Goal: Navigation & Orientation: Find specific page/section

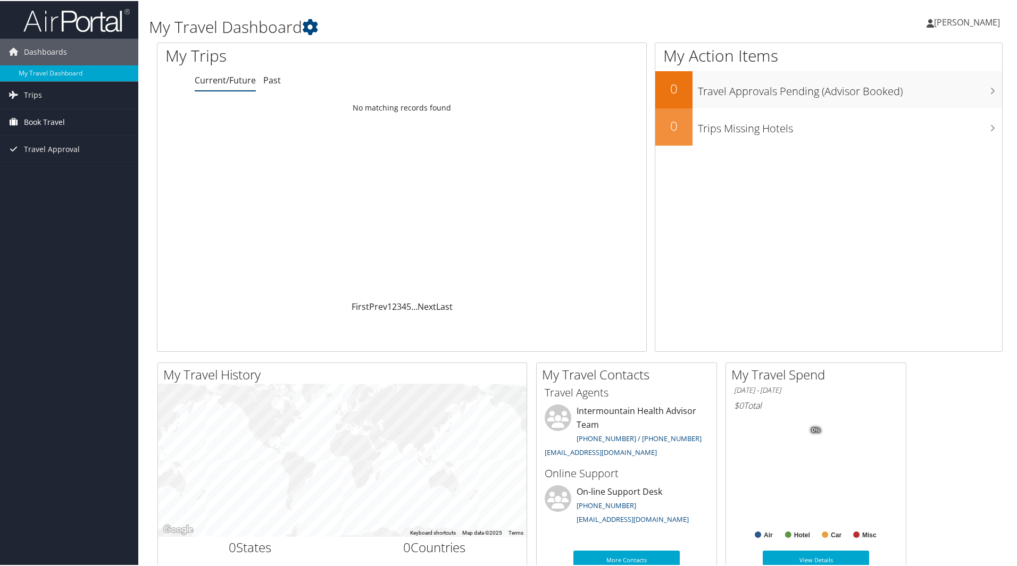
click at [46, 116] on span "Book Travel" at bounding box center [44, 121] width 41 height 27
click at [49, 177] on link "Book/Manage Online Trips" at bounding box center [69, 174] width 138 height 16
click at [31, 97] on span "Trips" at bounding box center [33, 94] width 18 height 27
click at [70, 113] on link "Current/Future Trips" at bounding box center [69, 115] width 138 height 16
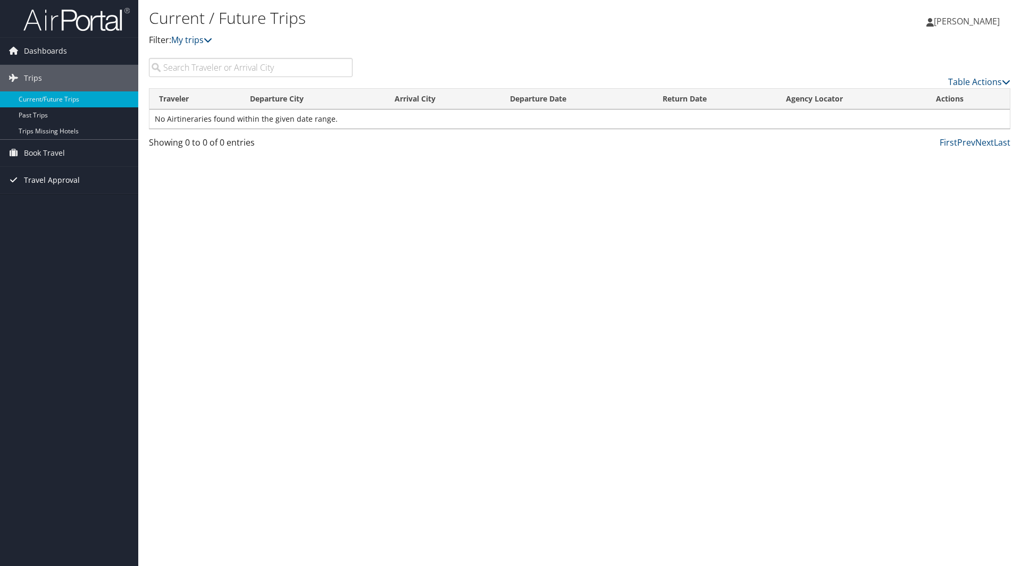
click at [58, 180] on span "Travel Approval" at bounding box center [52, 180] width 56 height 27
click at [36, 202] on link "Pending Trip Approvals" at bounding box center [69, 202] width 138 height 16
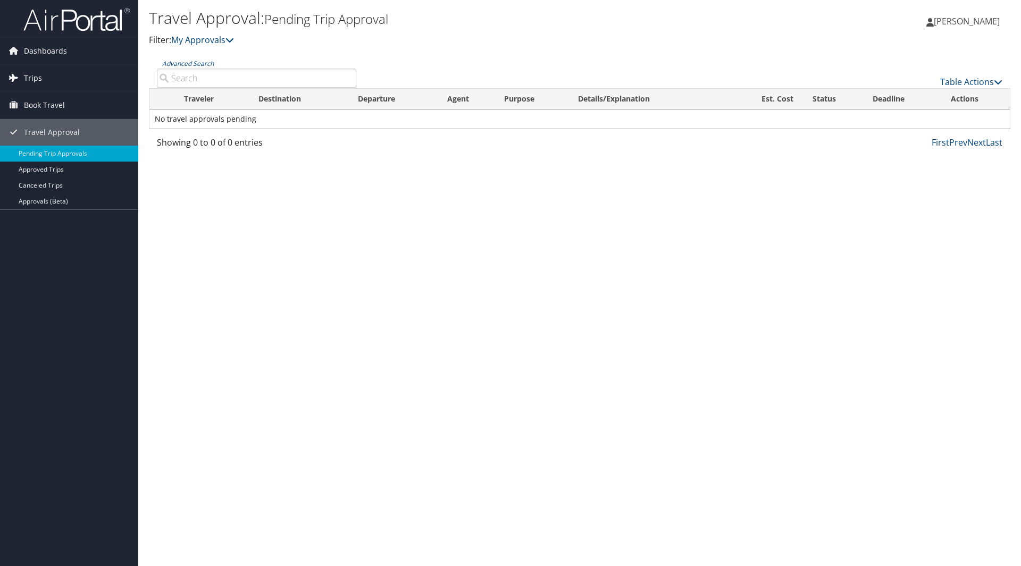
click at [31, 76] on span "Trips" at bounding box center [33, 78] width 18 height 27
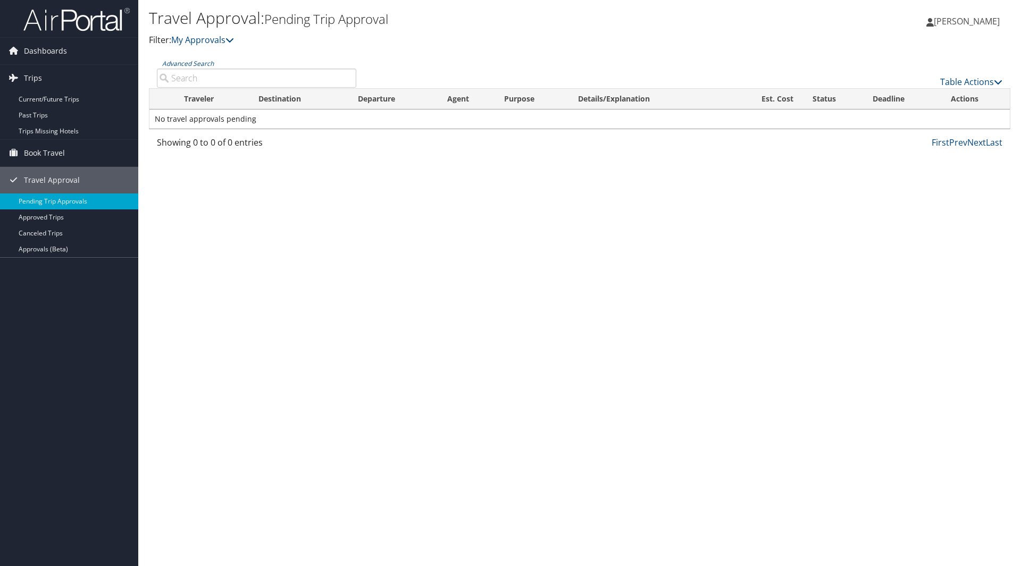
click at [947, 22] on span "[PERSON_NAME]" at bounding box center [967, 21] width 66 height 12
click at [898, 178] on link "Sign Out" at bounding box center [940, 173] width 119 height 18
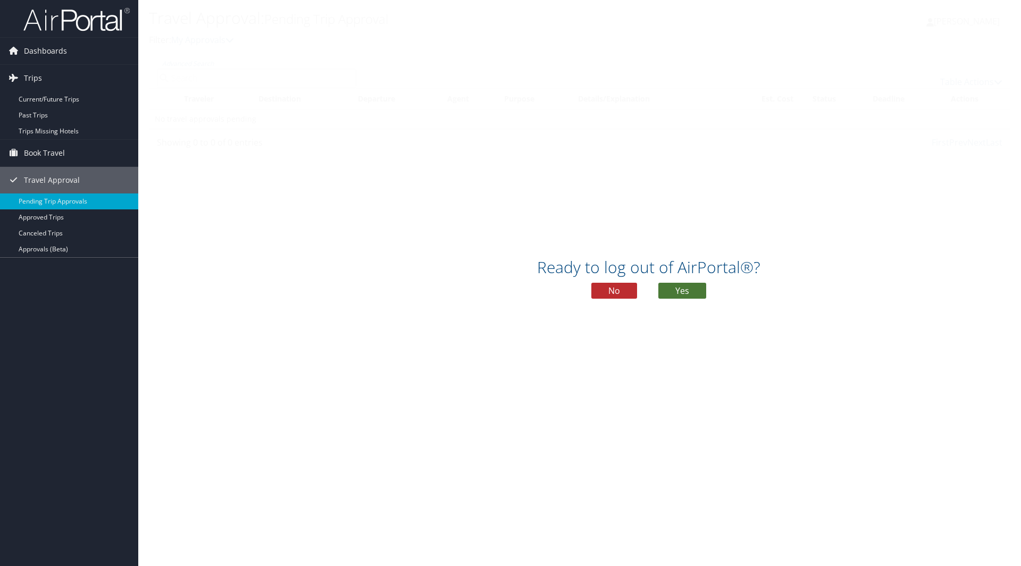
click at [685, 289] on button "Yes" at bounding box center [682, 291] width 48 height 16
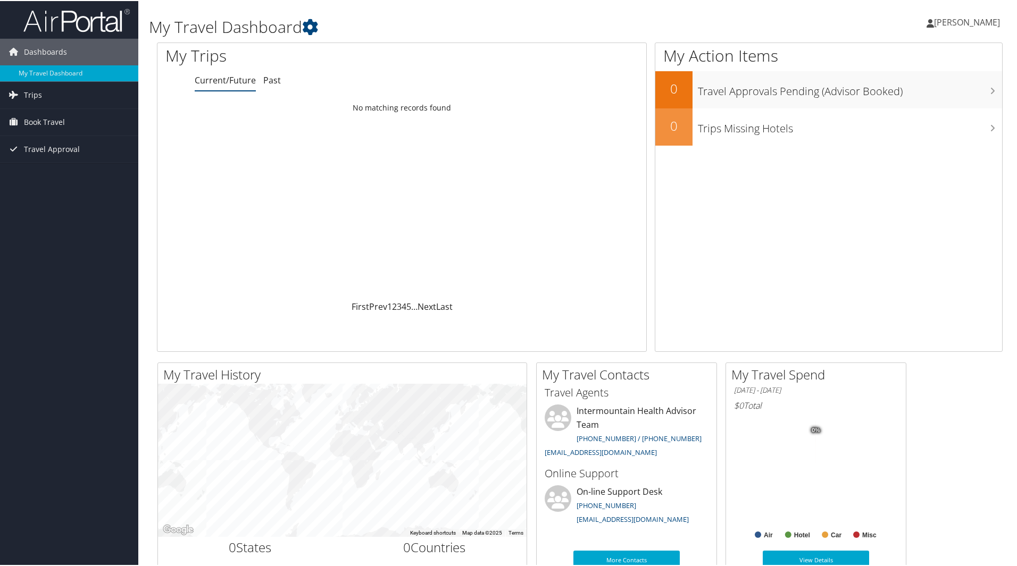
scroll to position [53, 0]
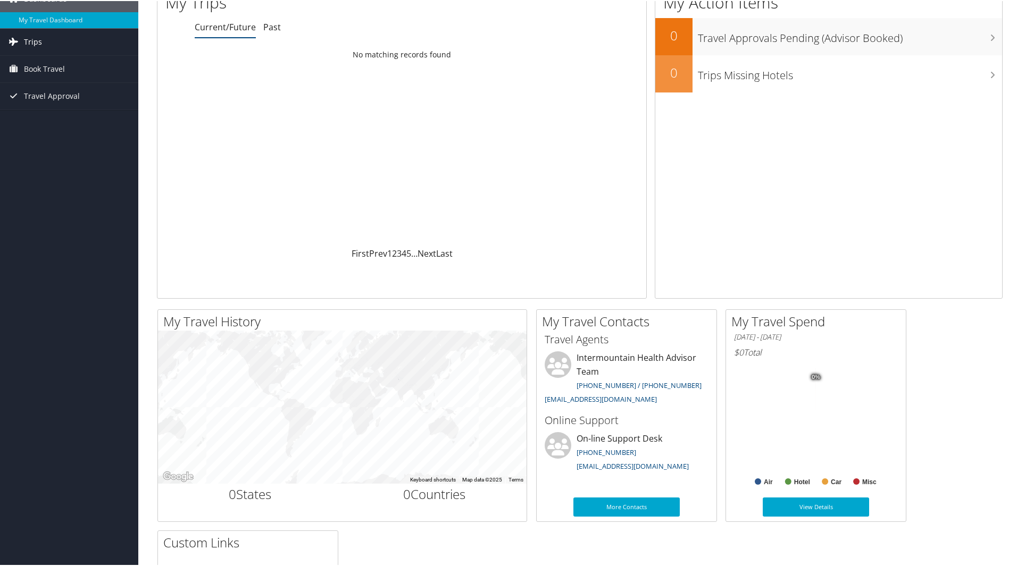
click at [31, 37] on span "Trips" at bounding box center [33, 41] width 18 height 27
click at [51, 60] on link "Current/Future Trips" at bounding box center [69, 62] width 138 height 16
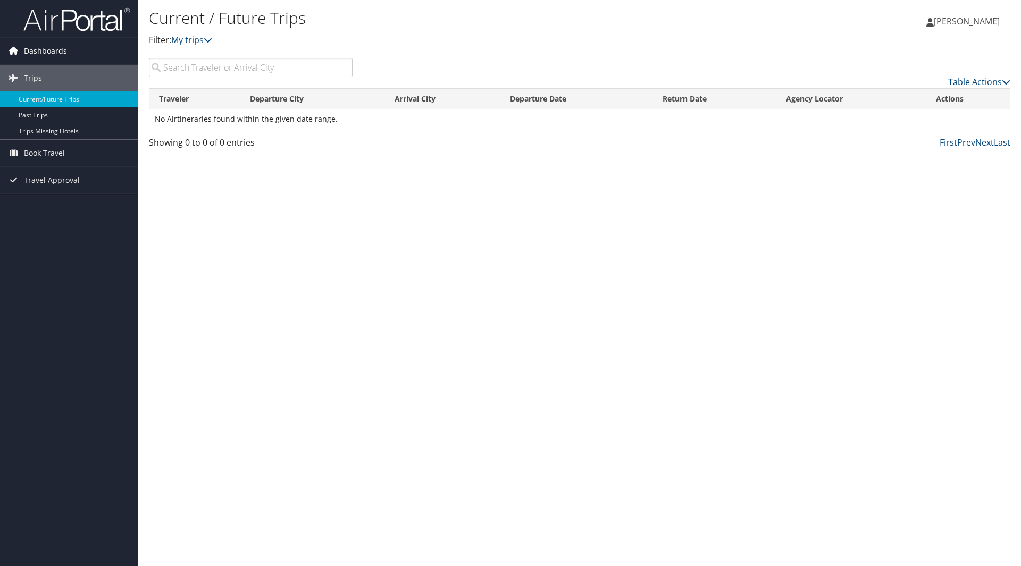
click at [37, 51] on span "Dashboards" at bounding box center [45, 51] width 43 height 27
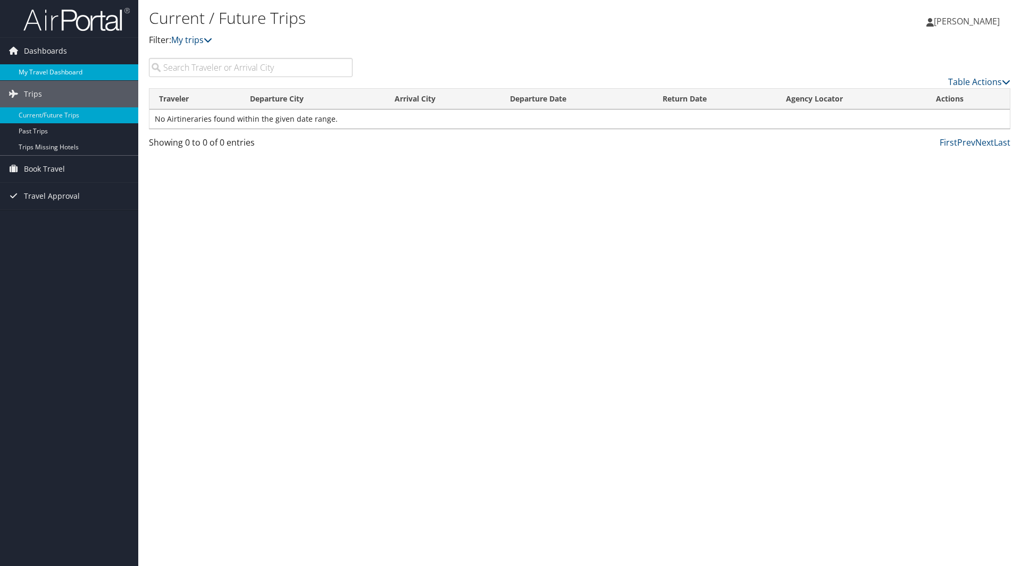
click at [48, 73] on link "My Travel Dashboard" at bounding box center [69, 72] width 138 height 16
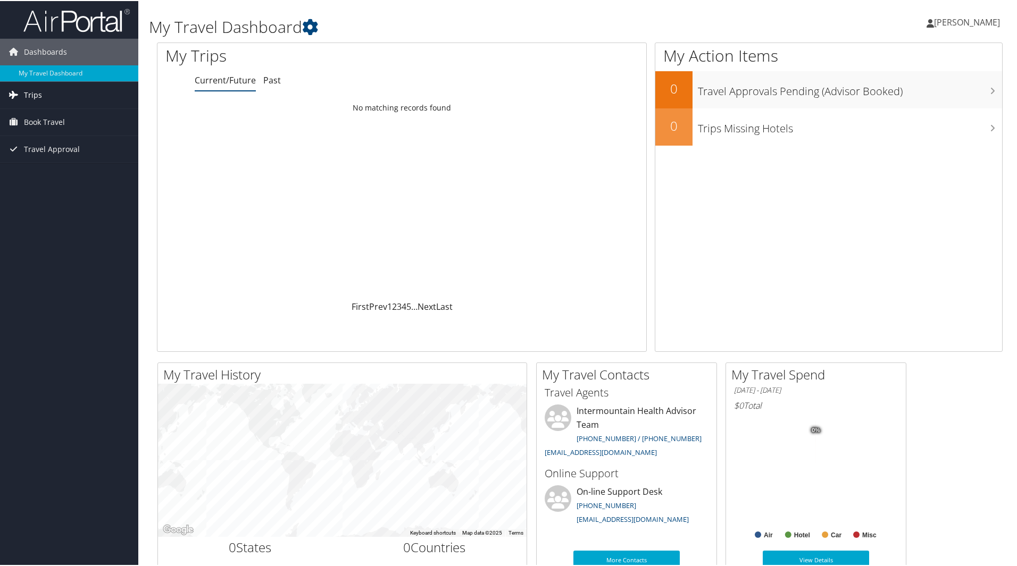
click at [44, 94] on link "Trips" at bounding box center [69, 94] width 138 height 27
click at [48, 115] on link "Current/Future Trips" at bounding box center [69, 115] width 138 height 16
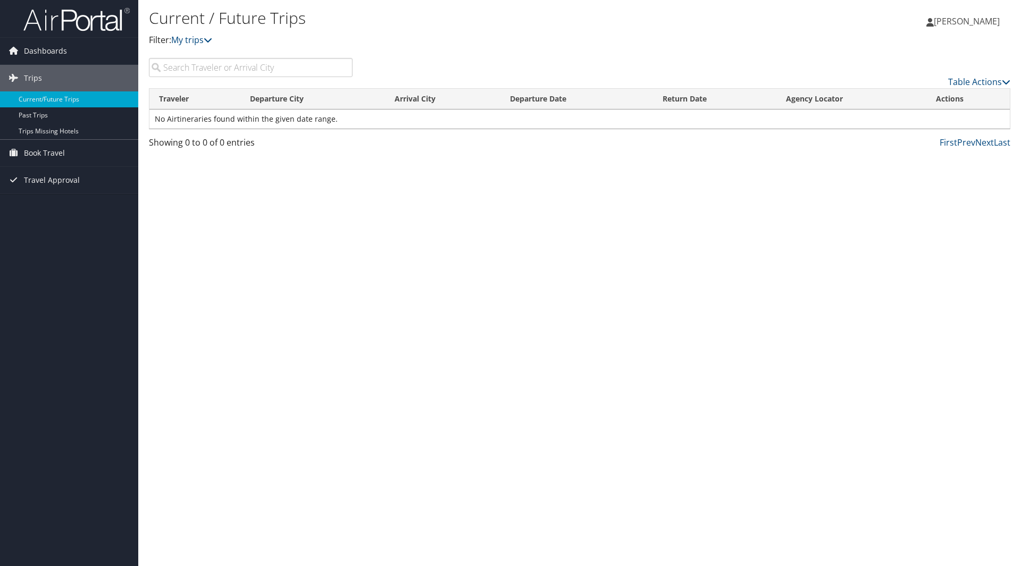
click at [305, 70] on input "search" at bounding box center [251, 67] width 204 height 19
type input "Las Vegas"
click at [344, 68] on input "Las Vegas" at bounding box center [251, 67] width 204 height 19
click at [53, 70] on link "Trips" at bounding box center [69, 78] width 138 height 27
click at [57, 54] on span "Dashboards" at bounding box center [45, 51] width 43 height 27
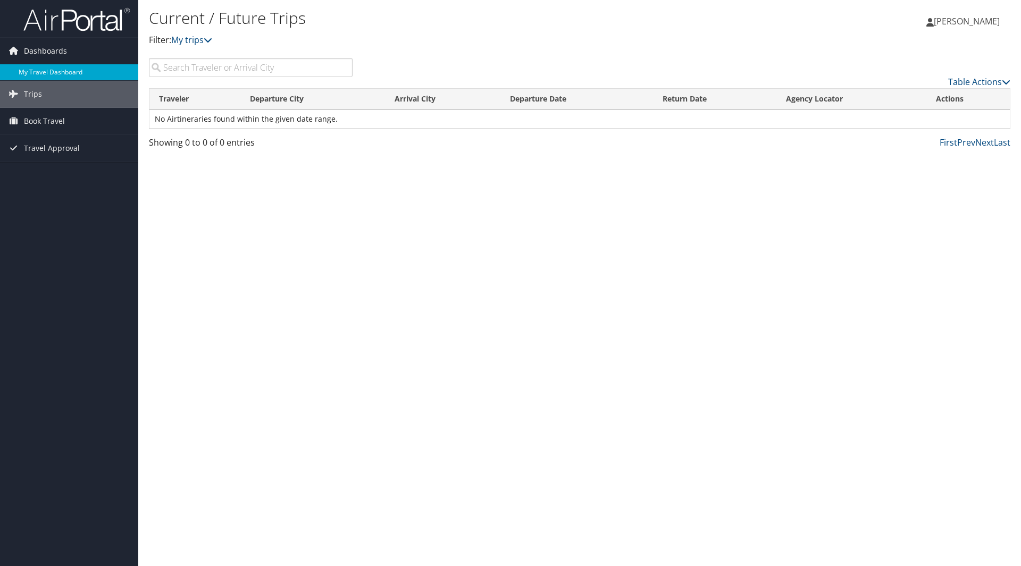
click at [56, 68] on link "My Travel Dashboard" at bounding box center [69, 72] width 138 height 16
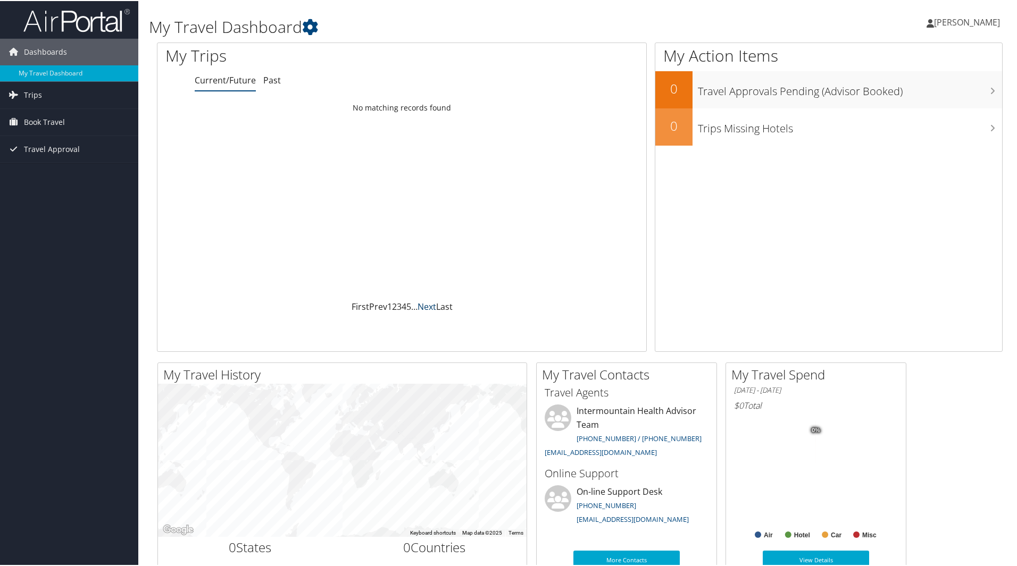
click at [428, 302] on link "Next" at bounding box center [426, 306] width 19 height 12
click at [39, 149] on span "Travel Approval" at bounding box center [52, 148] width 56 height 27
click at [40, 170] on link "Pending Trip Approvals" at bounding box center [69, 170] width 138 height 16
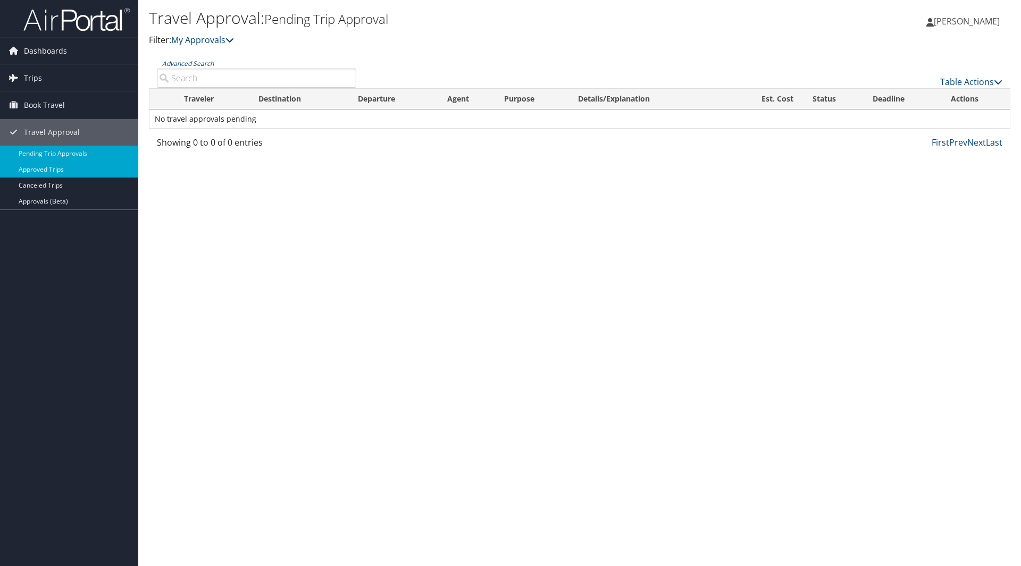
click at [57, 172] on link "Approved Trips" at bounding box center [69, 170] width 138 height 16
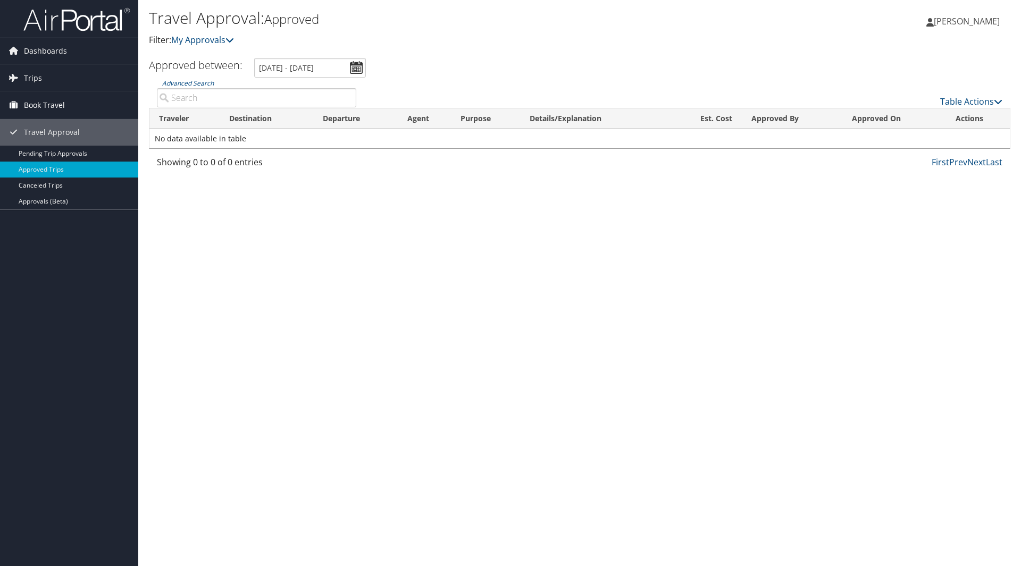
click at [51, 107] on span "Book Travel" at bounding box center [44, 105] width 41 height 27
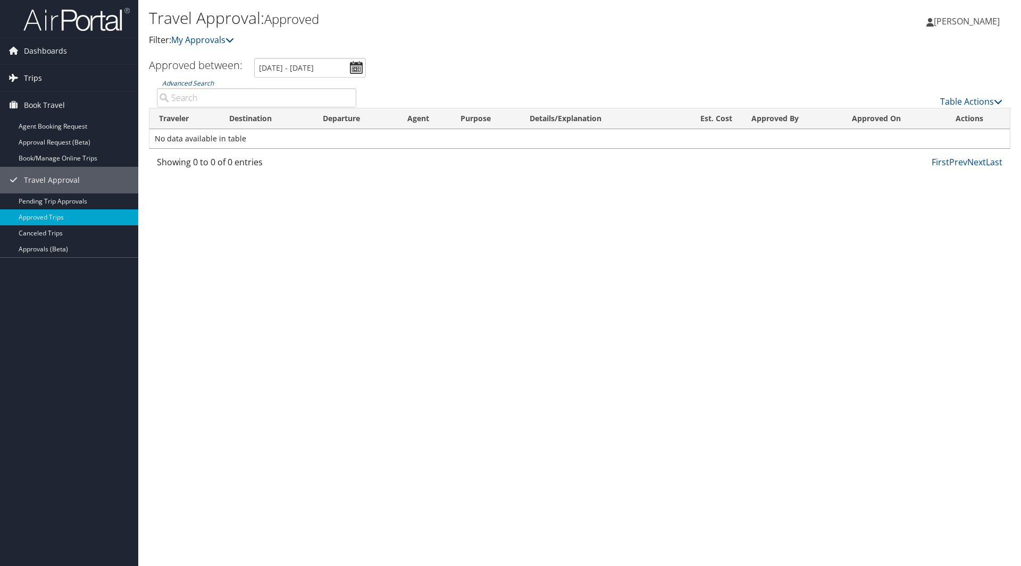
click at [40, 80] on span "Trips" at bounding box center [33, 78] width 18 height 27
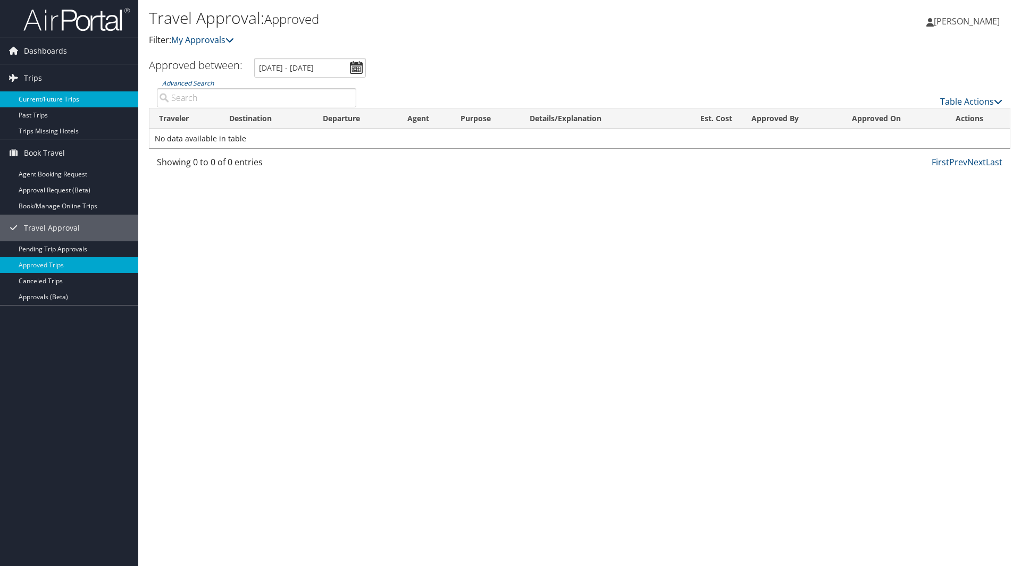
click at [38, 95] on link "Current/Future Trips" at bounding box center [69, 99] width 138 height 16
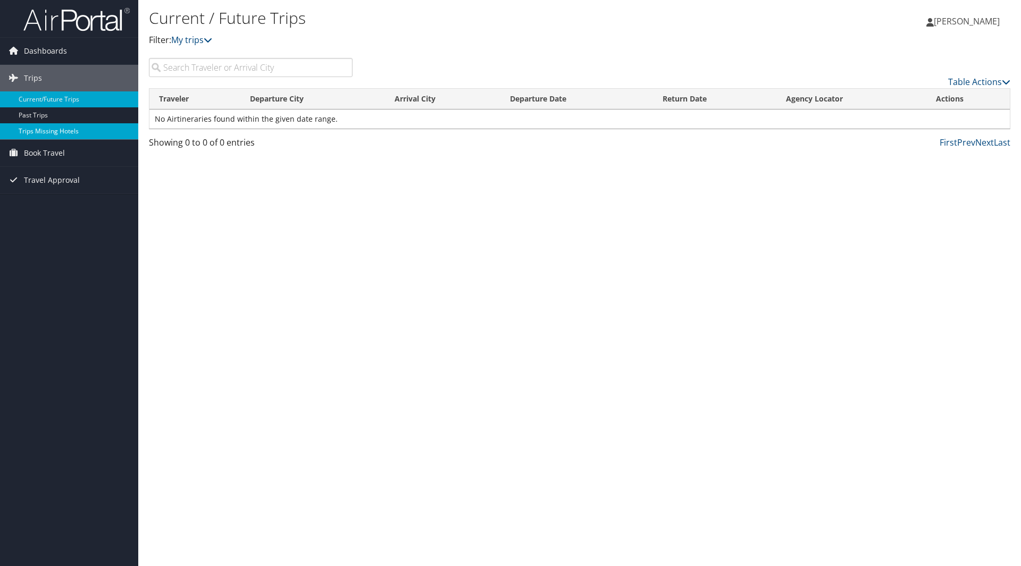
click at [67, 131] on link "Trips Missing Hotels" at bounding box center [69, 131] width 138 height 16
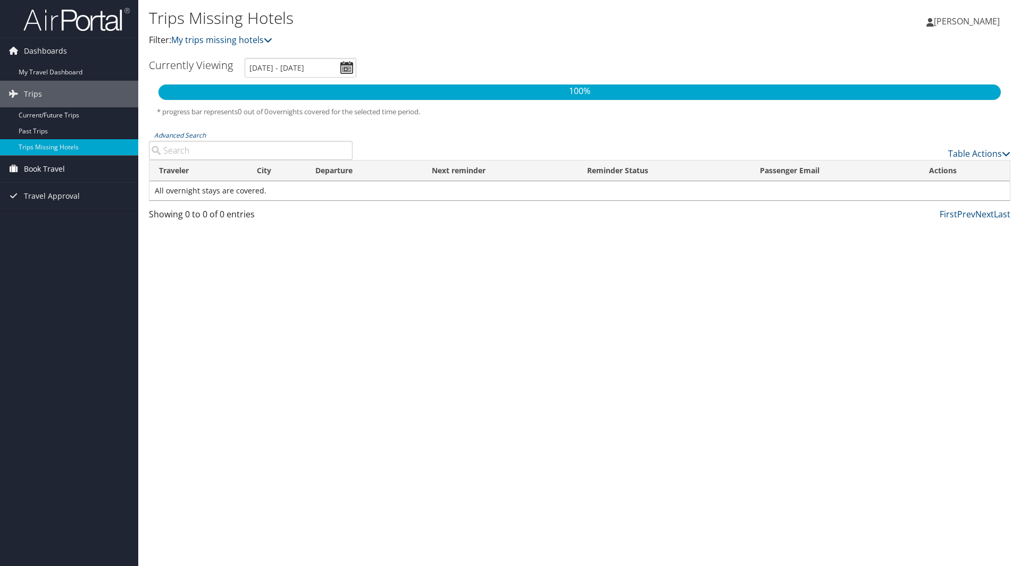
click at [57, 167] on span "Book Travel" at bounding box center [44, 169] width 41 height 27
click at [61, 226] on link "Book/Manage Online Trips" at bounding box center [69, 222] width 138 height 16
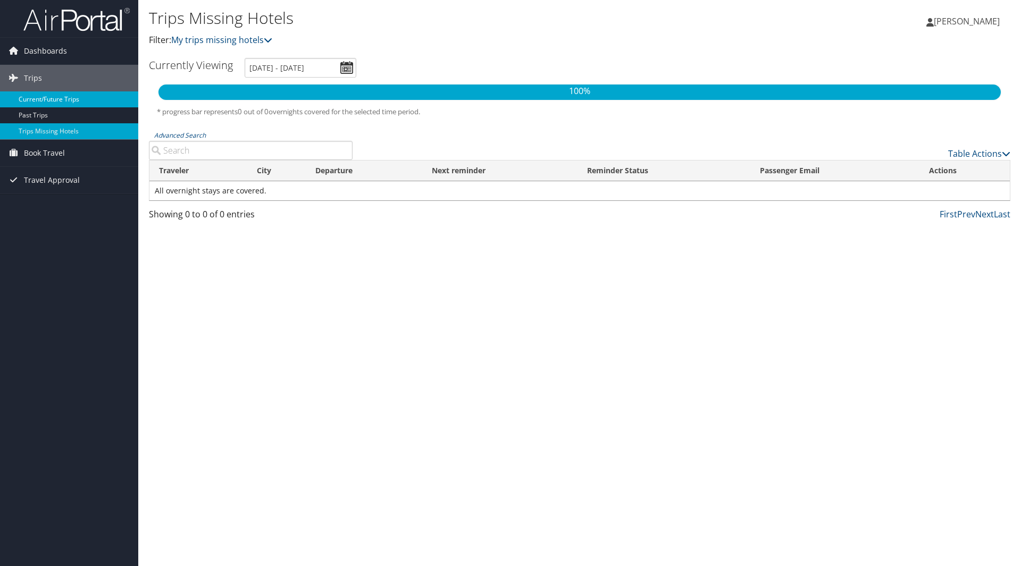
click at [38, 104] on link "Current/Future Trips" at bounding box center [69, 99] width 138 height 16
